Goal: Find specific fact: Find specific fact

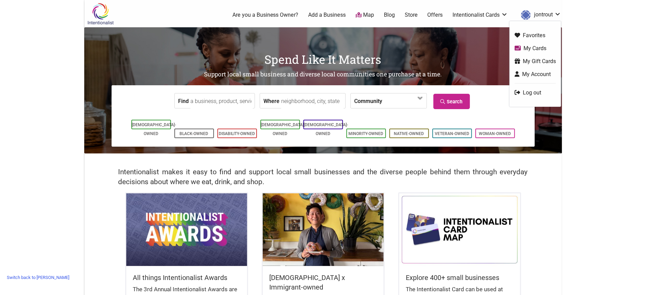
click at [530, 48] on link "My Cards" at bounding box center [535, 48] width 41 height 8
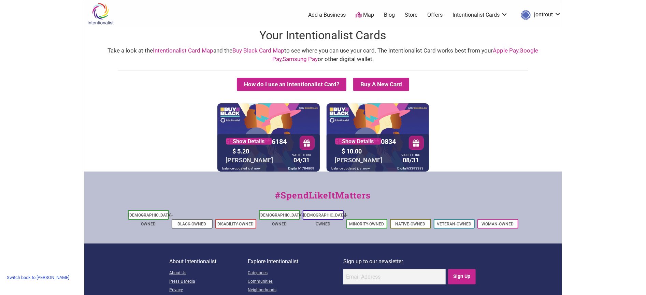
click at [309, 168] on div "Digital 61784809" at bounding box center [302, 168] width 30 height 6
copy div "61784809"
click at [25, 277] on link "Switch back to [PERSON_NAME]" at bounding box center [37, 277] width 69 height 11
